Goal: Task Accomplishment & Management: Use online tool/utility

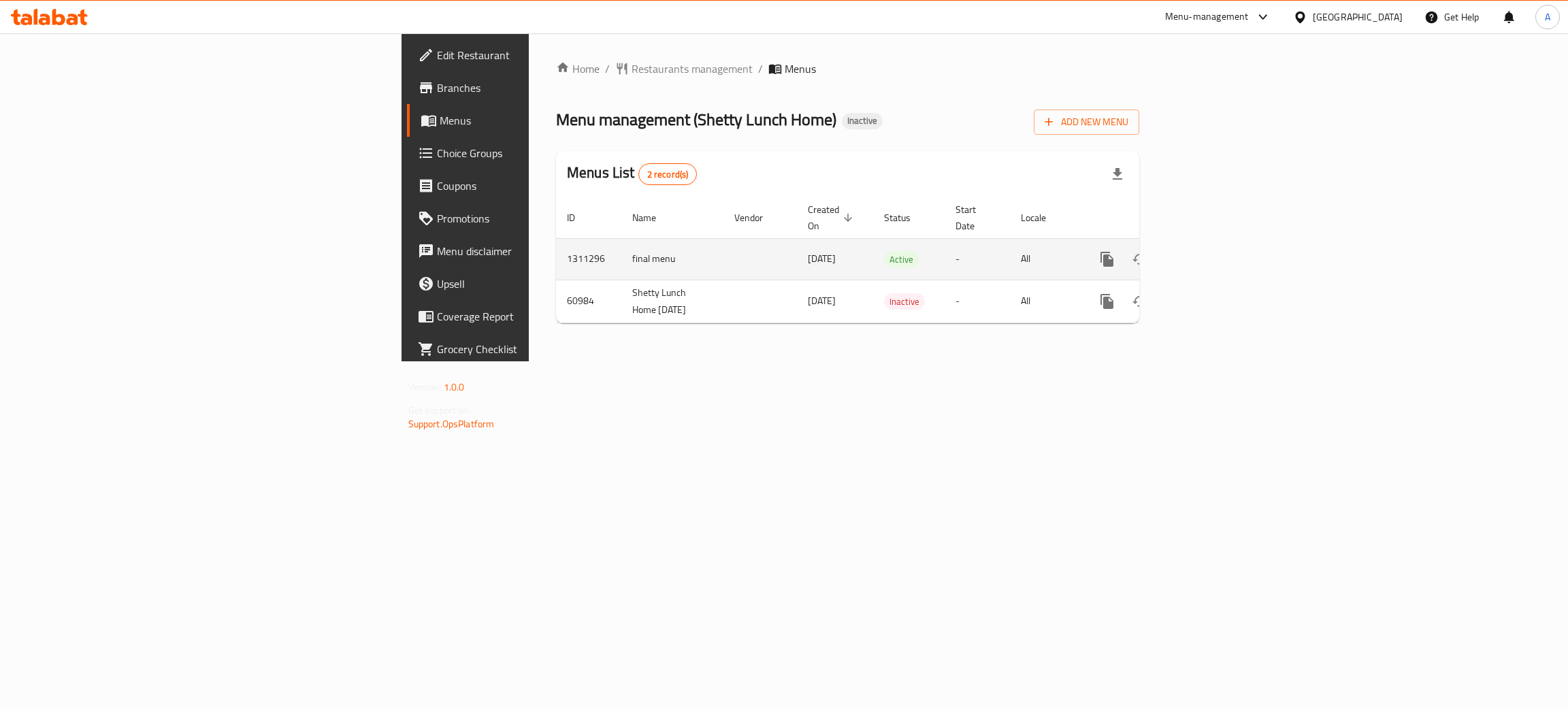
click at [1211, 253] on icon "enhanced table" at bounding box center [1205, 259] width 12 height 12
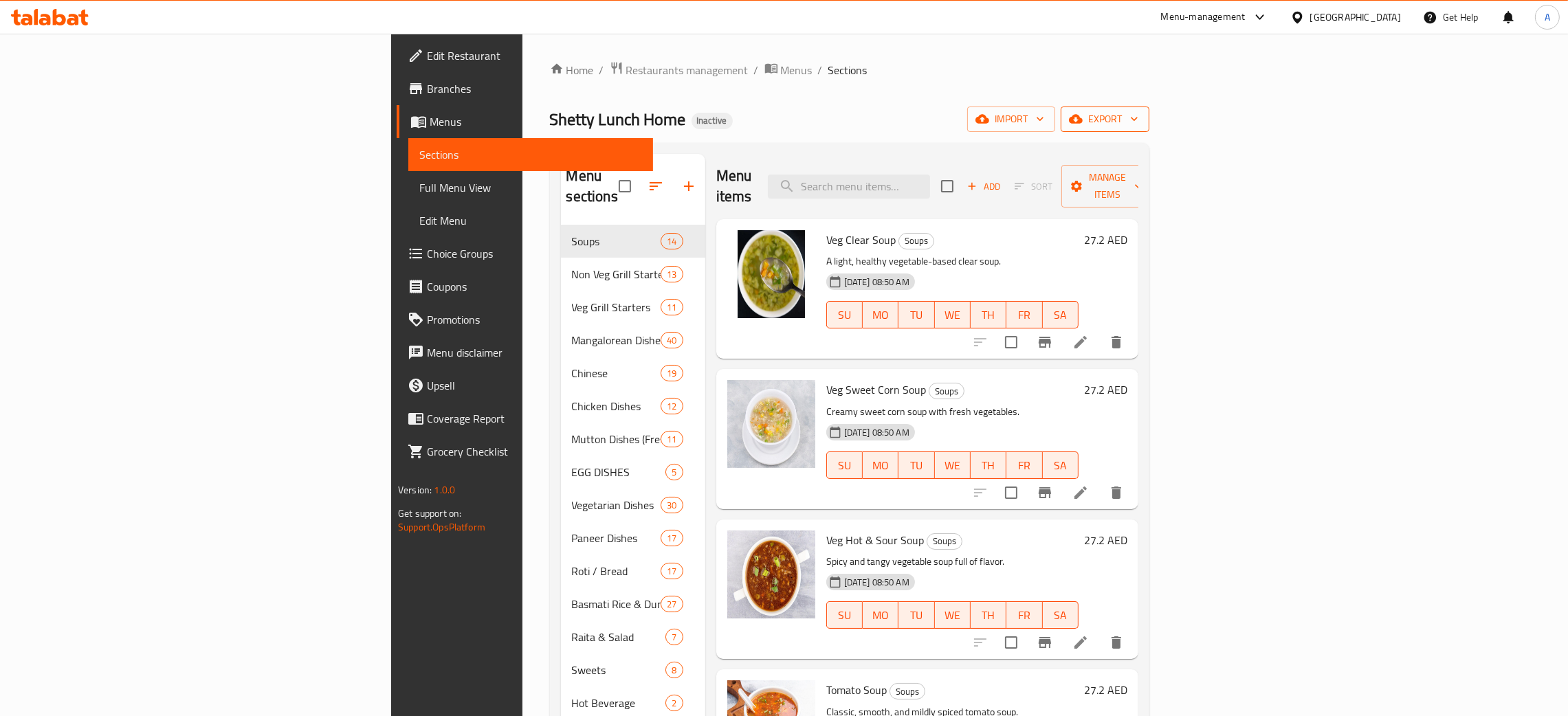
click at [1141, 118] on icon "button" at bounding box center [1134, 119] width 14 height 14
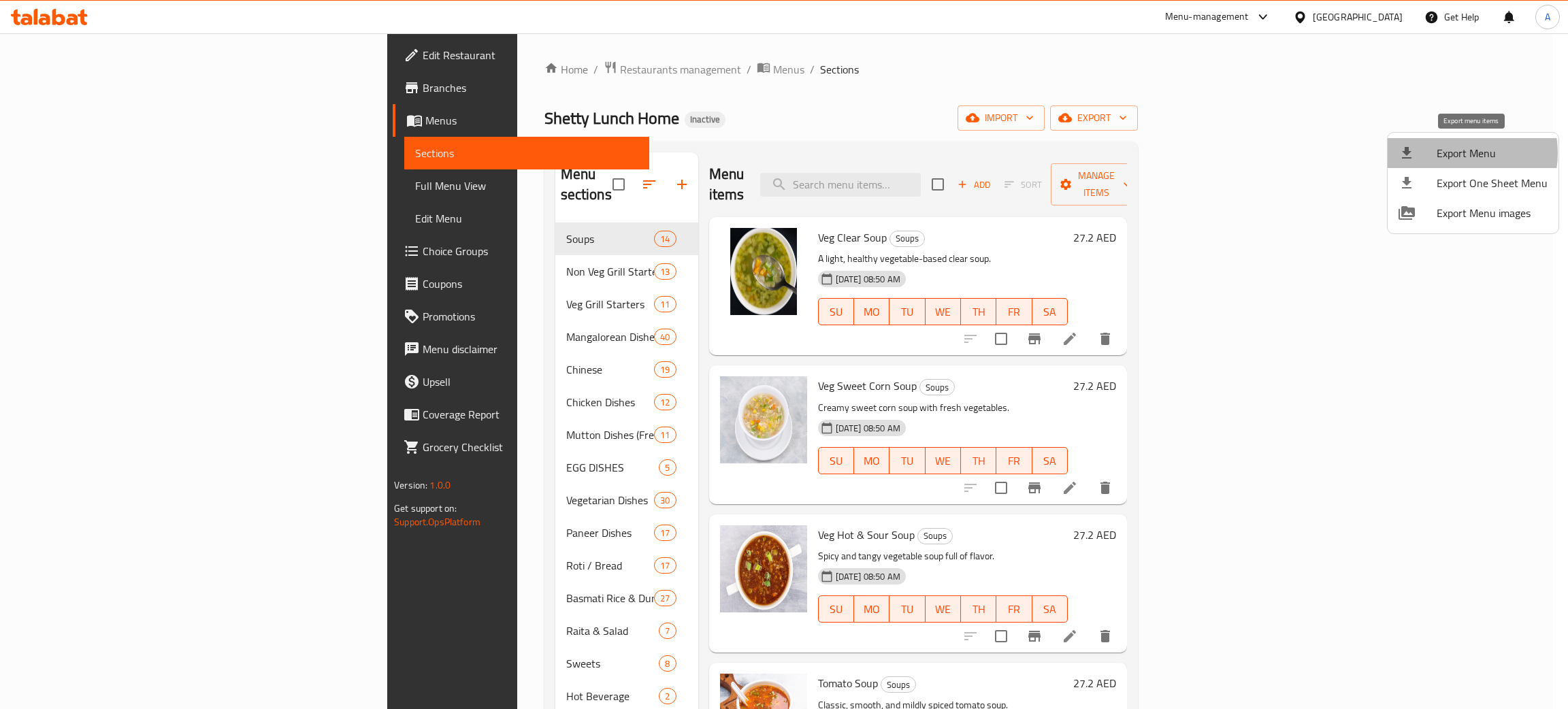
click at [1455, 153] on span "Export Menu" at bounding box center [1492, 153] width 111 height 16
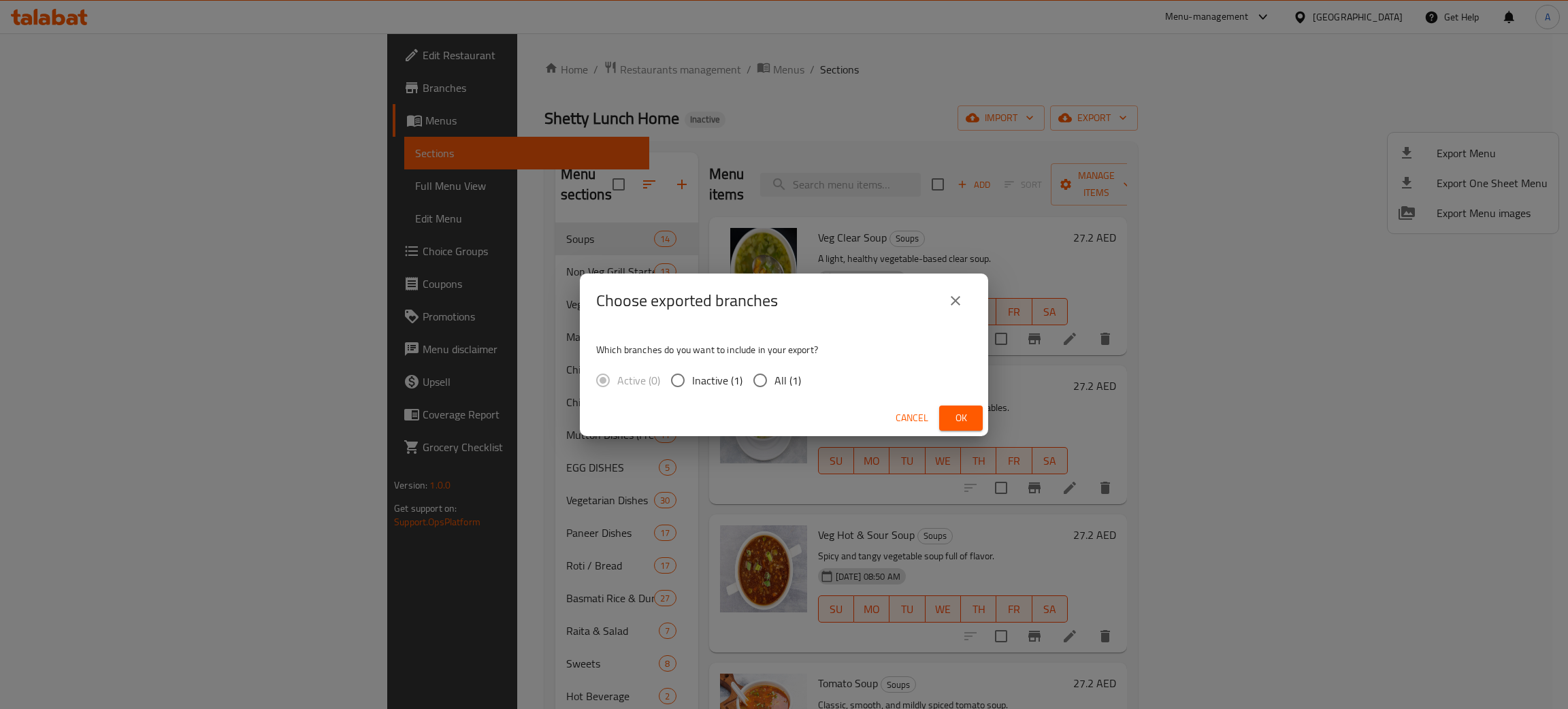
click at [965, 411] on span "Ok" at bounding box center [961, 418] width 22 height 17
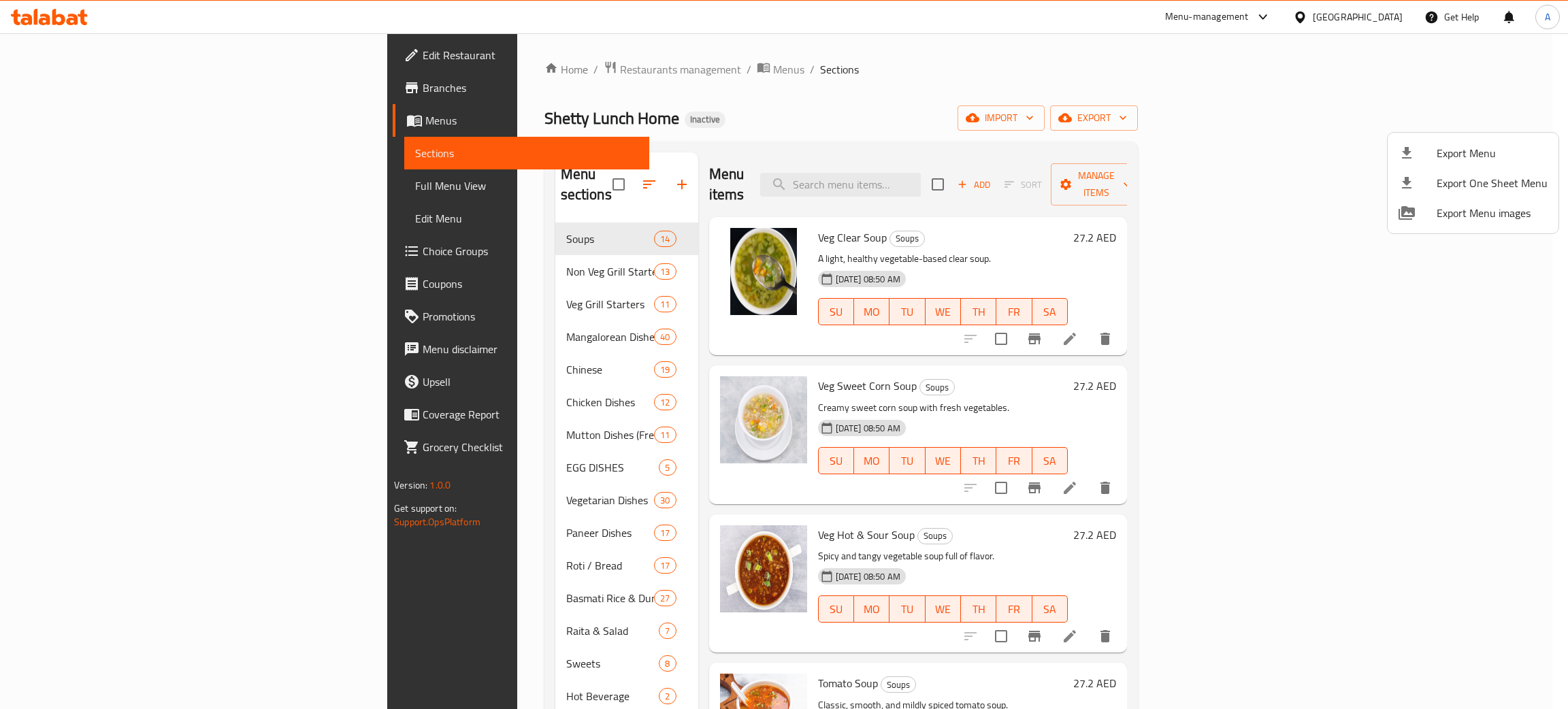
click at [1364, 18] on div at bounding box center [784, 354] width 1568 height 709
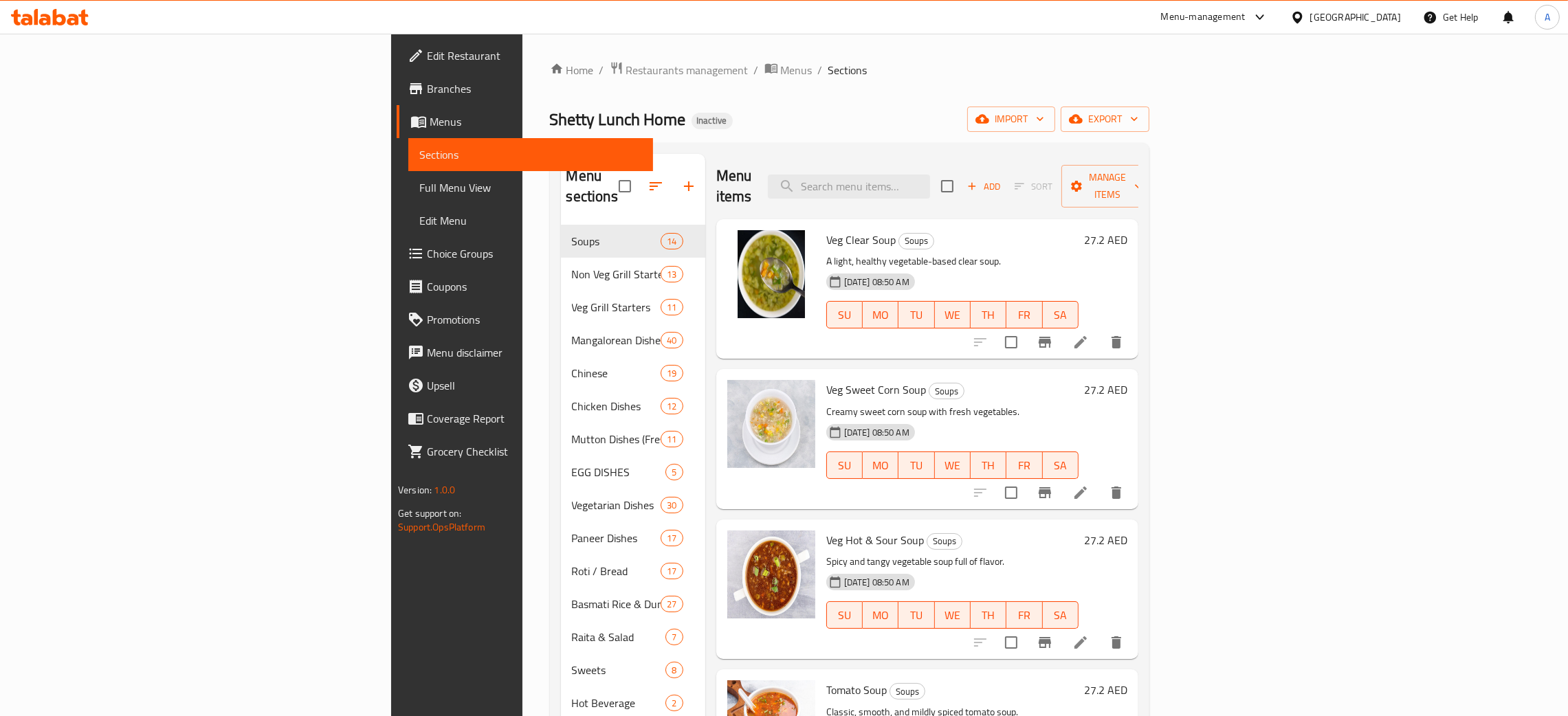
click at [1376, 15] on div "[GEOGRAPHIC_DATA]" at bounding box center [1356, 17] width 91 height 15
click at [1227, 147] on div "[GEOGRAPHIC_DATA]" at bounding box center [1297, 141] width 206 height 32
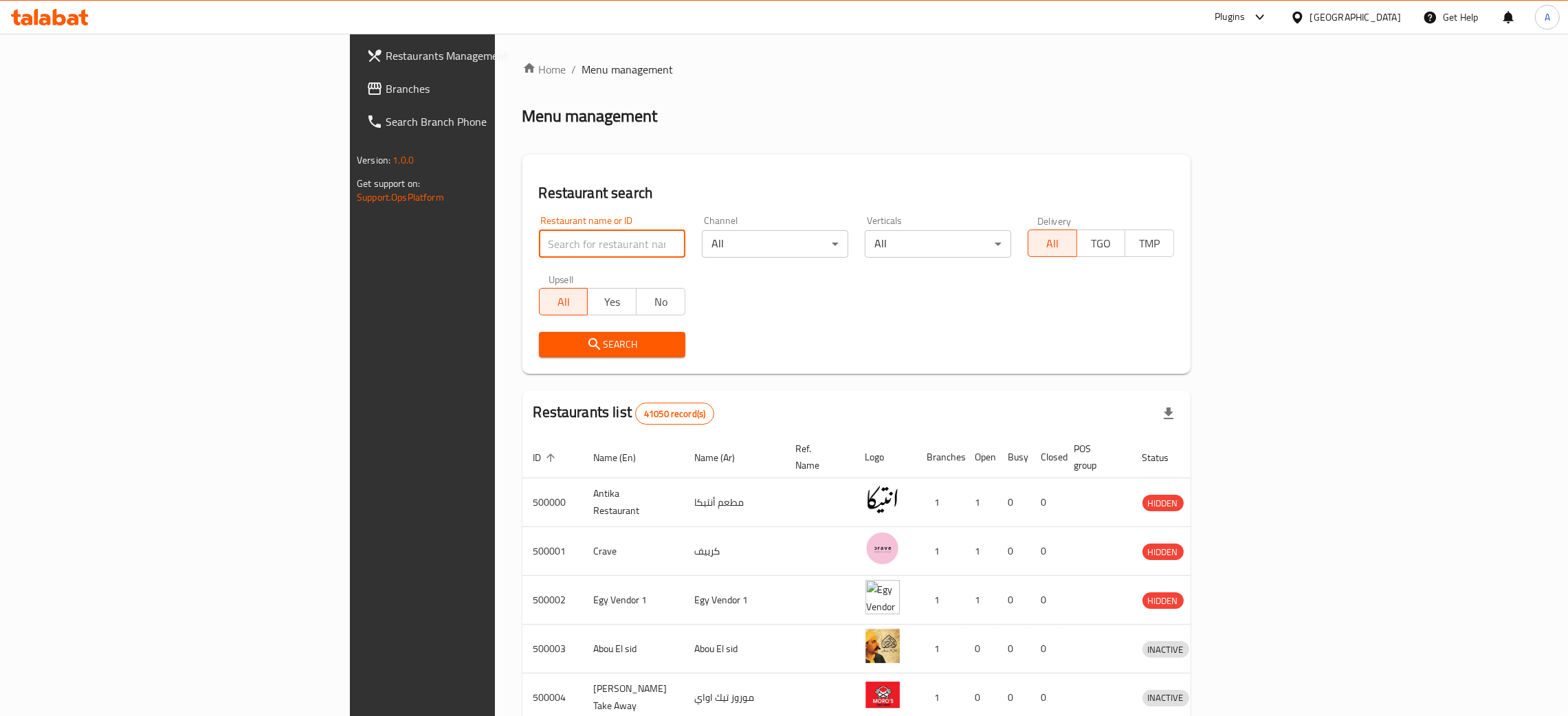
click at [539, 241] on input "search" at bounding box center [612, 244] width 146 height 27
paste input "Du Blé Bakery"
type input "Du Blé Bakery"
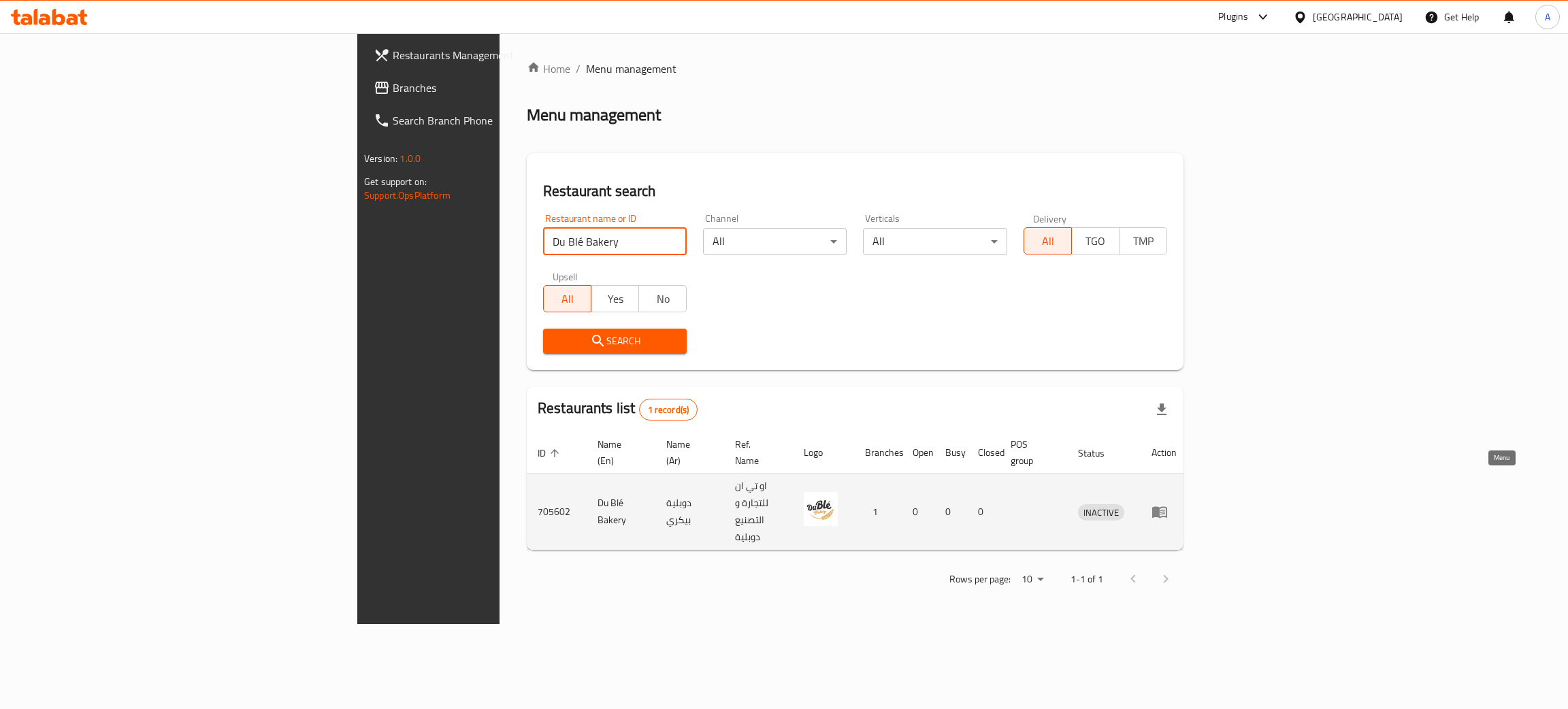
click at [1167, 504] on icon "enhanced table" at bounding box center [1159, 512] width 16 height 16
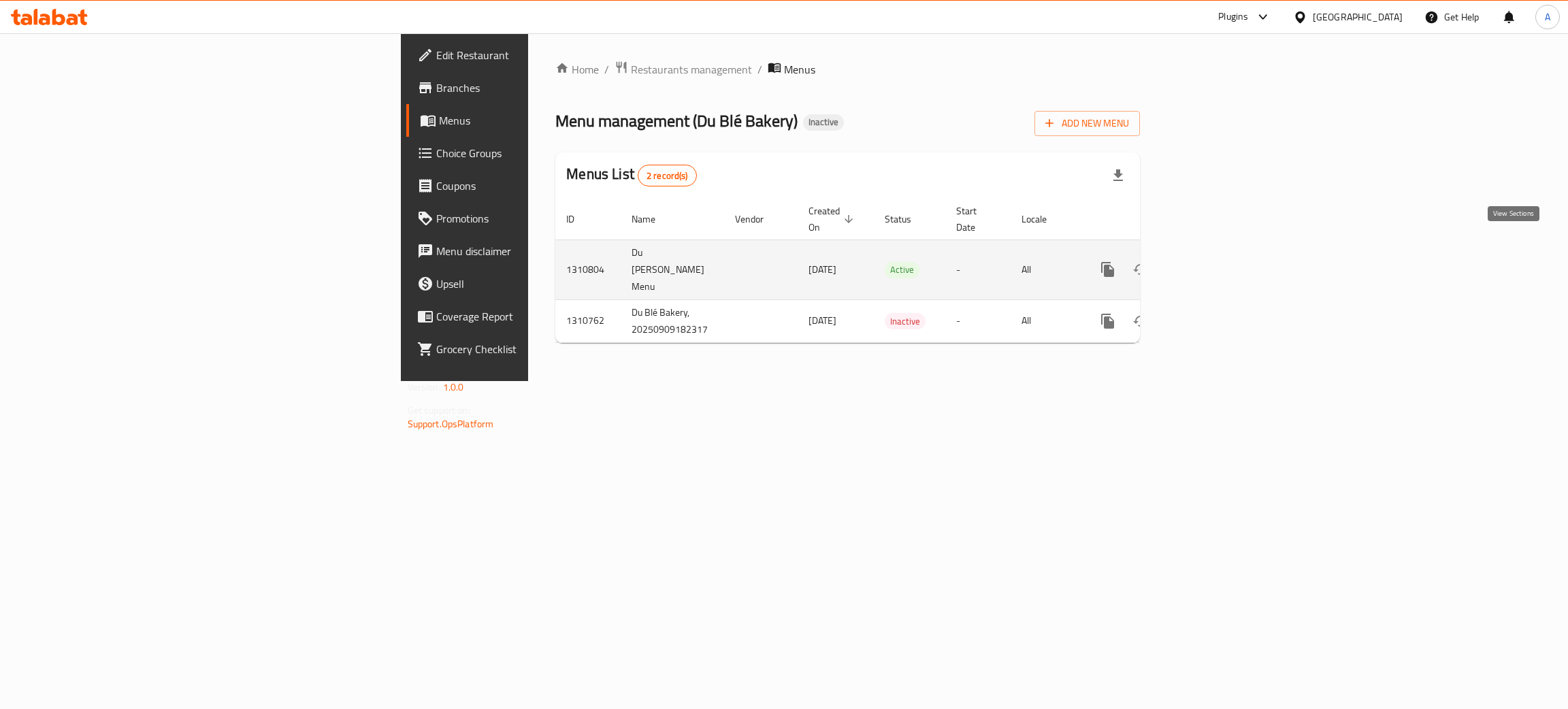
click at [1222, 253] on link "enhanced table" at bounding box center [1205, 269] width 33 height 33
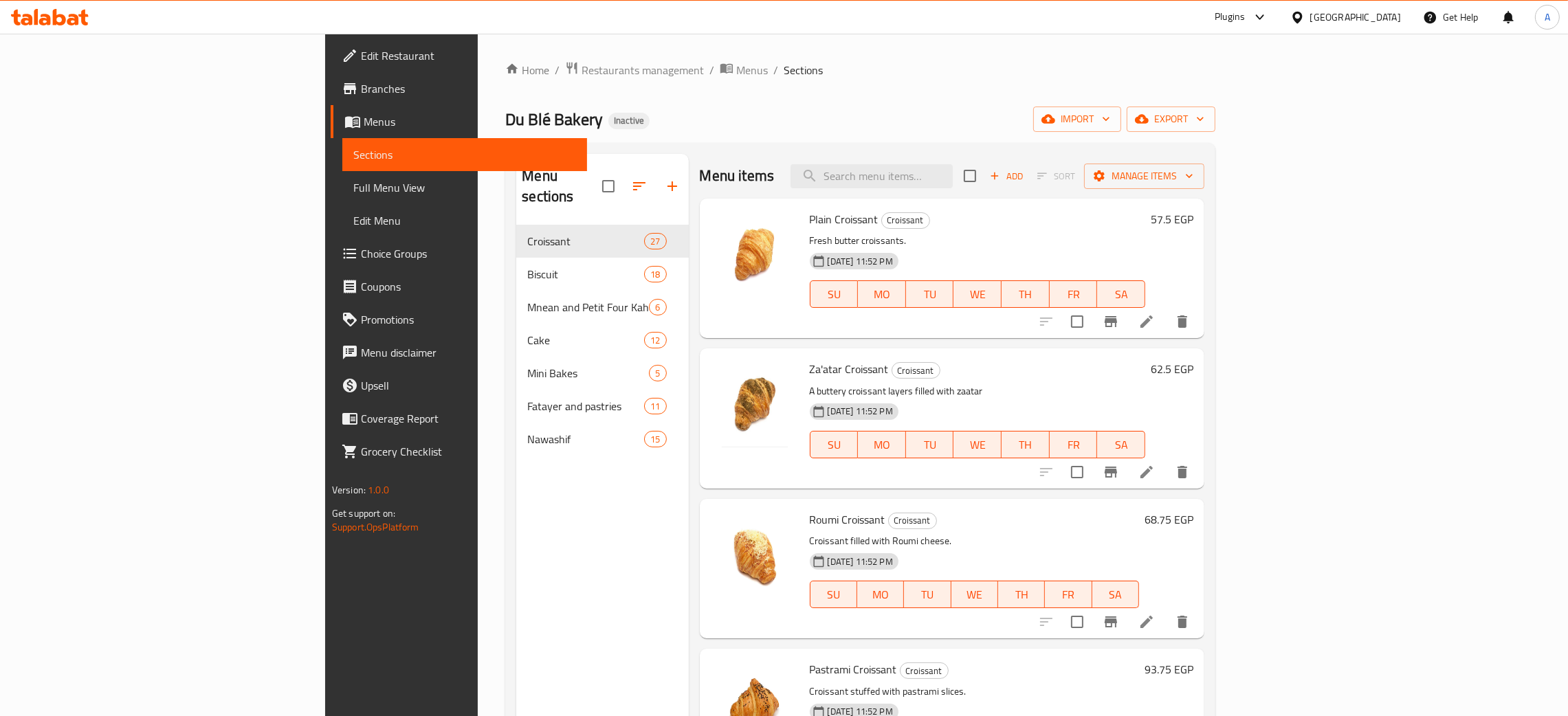
click at [353, 189] on span "Full Menu View" at bounding box center [464, 187] width 223 height 16
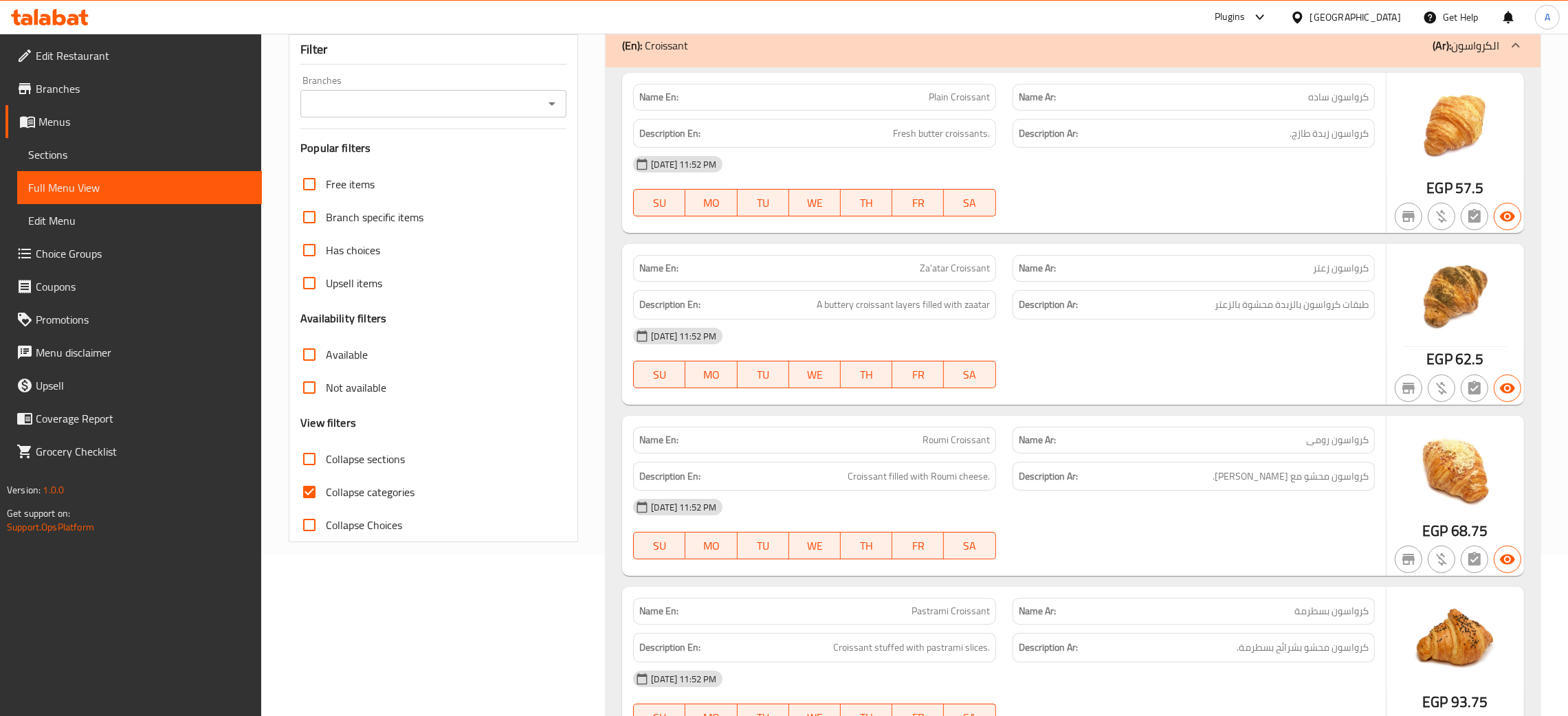
scroll to position [515, 0]
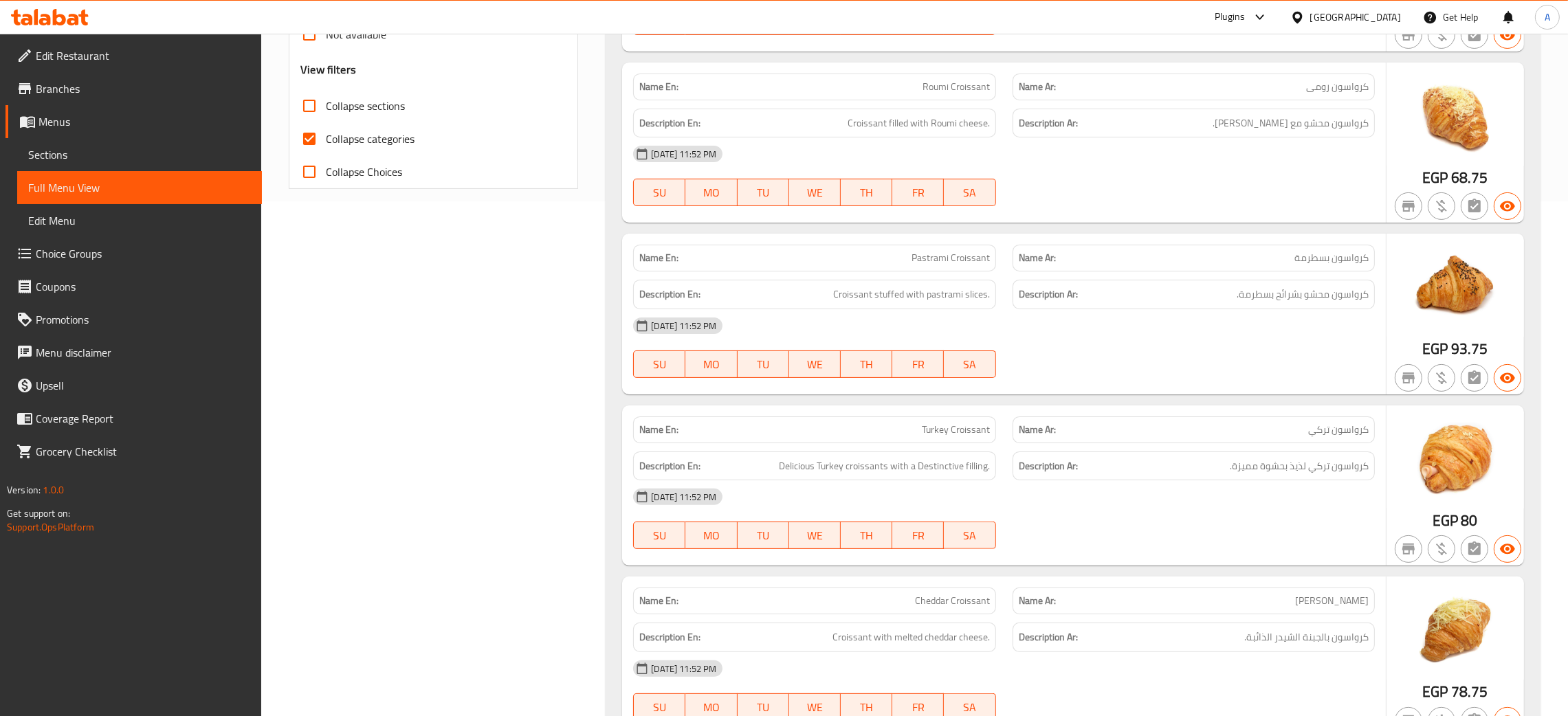
drag, startPoint x: 307, startPoint y: 142, endPoint x: 490, endPoint y: 399, distance: 315.5
click at [308, 142] on input "Collapse categories" at bounding box center [309, 139] width 33 height 33
checkbox input "false"
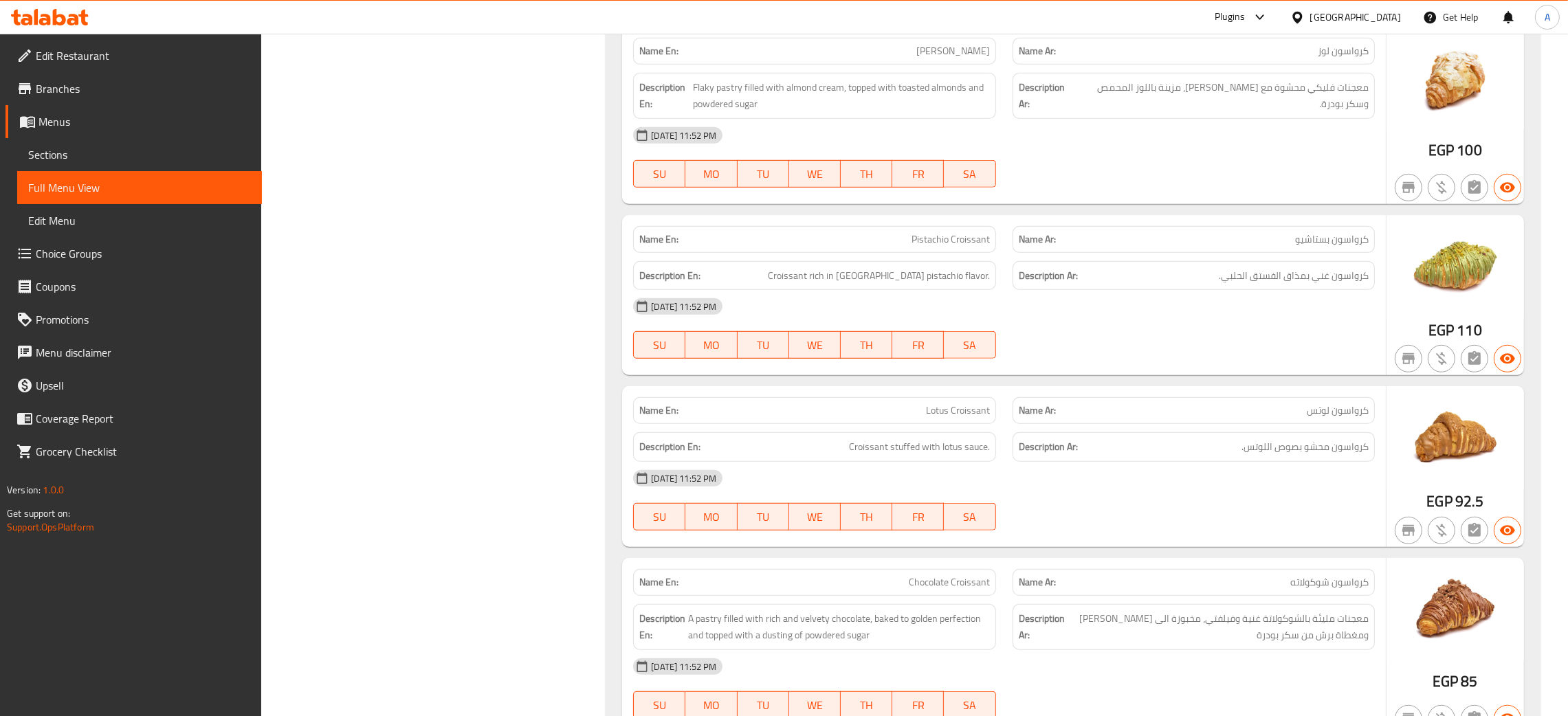
scroll to position [1959, 0]
